Goal: Information Seeking & Learning: Learn about a topic

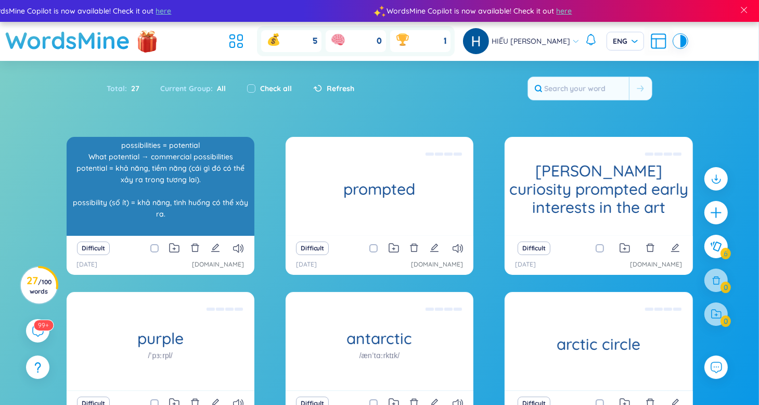
click at [188, 173] on div "possibilities = potential What potential → commercial possibilities potential =…" at bounding box center [160, 186] width 177 height 94
click at [189, 197] on div "possibilities = potential What potential → commercial possibilities potential =…" at bounding box center [160, 186] width 177 height 94
drag, startPoint x: 172, startPoint y: 194, endPoint x: 179, endPoint y: 200, distance: 9.2
click at [179, 200] on div "possibilities = potential What potential → commercial possibilities potential =…" at bounding box center [160, 186] width 177 height 94
click at [152, 157] on div "possibilities = potential What potential → commercial possibilities potential =…" at bounding box center [160, 186] width 177 height 94
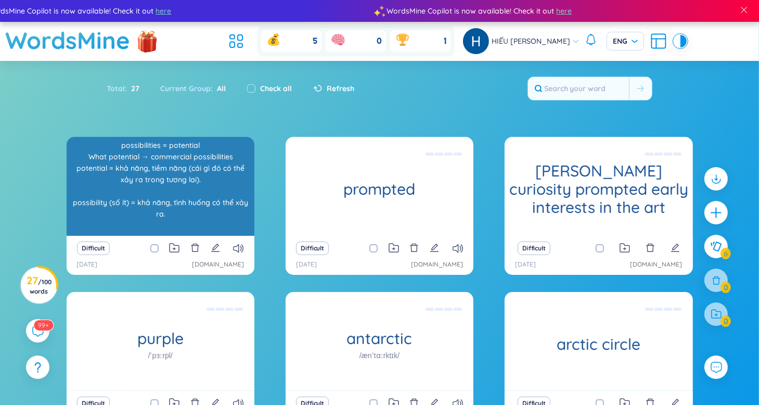
click at [214, 189] on div "possibilities = potential What potential → commercial possibilities potential =…" at bounding box center [160, 186] width 177 height 94
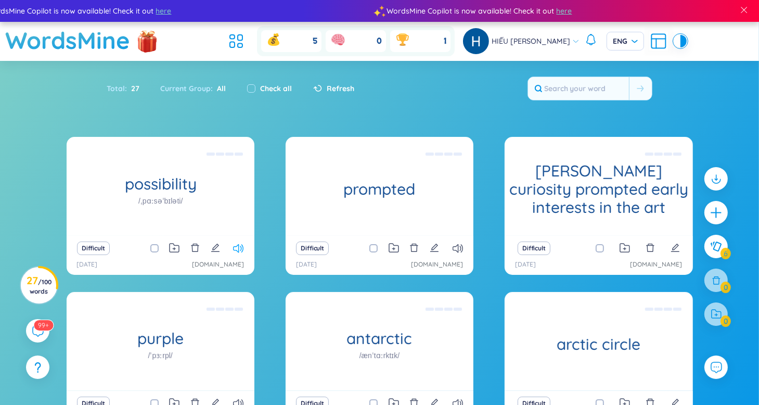
click at [234, 246] on icon at bounding box center [238, 248] width 10 height 9
click at [456, 247] on icon at bounding box center [458, 248] width 10 height 9
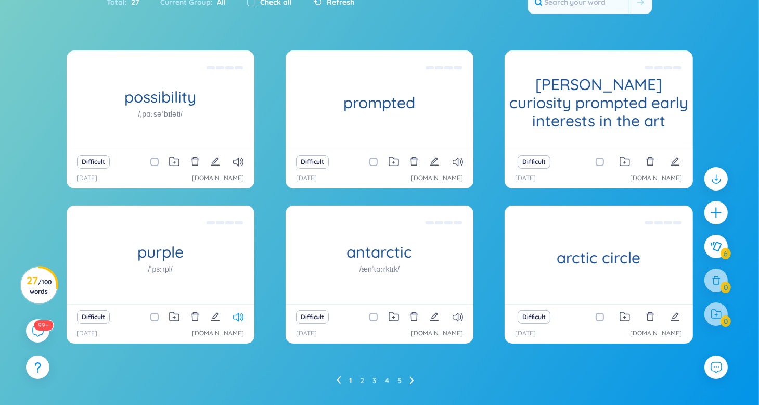
click at [238, 321] on icon at bounding box center [238, 317] width 10 height 9
click at [455, 316] on icon at bounding box center [458, 317] width 10 height 9
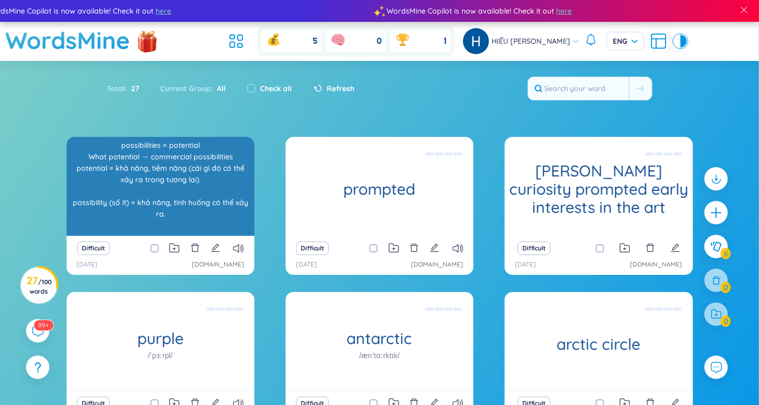
click at [200, 173] on div "possibility /ˌpɑːsəˈbɪləti/ possibilities = potential What potential → commerci…" at bounding box center [161, 186] width 188 height 99
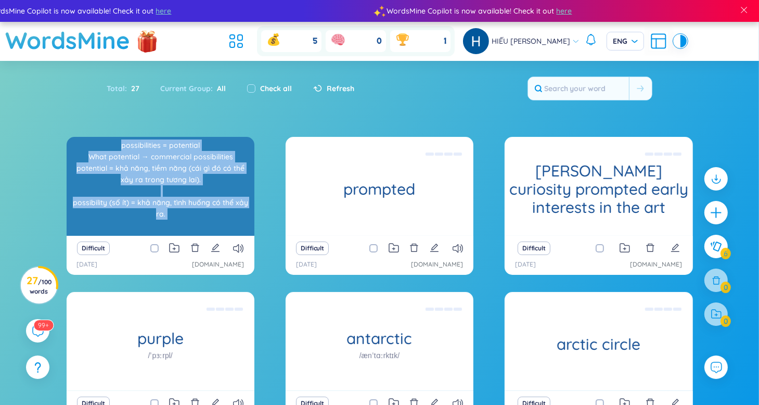
scroll to position [78, 0]
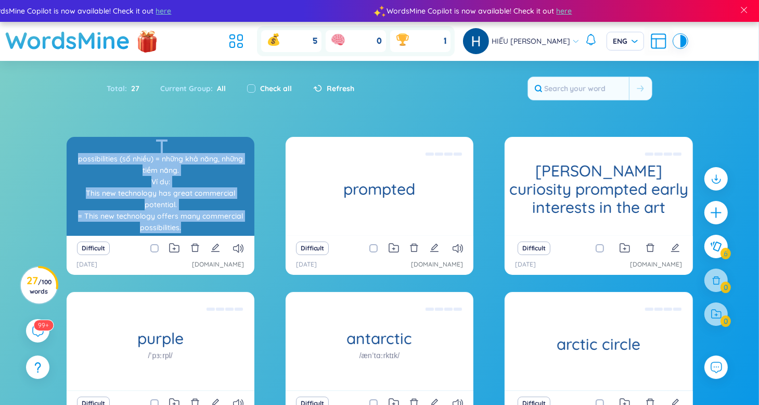
drag, startPoint x: 117, startPoint y: 138, endPoint x: 217, endPoint y: 227, distance: 133.5
click at [217, 227] on div "possibilities = potential What potential → commercial possibilities potential =…" at bounding box center [160, 186] width 177 height 94
copy div "possibilities = potential What potential → commercial possibilities potential =…"
